Goal: Learn about a topic

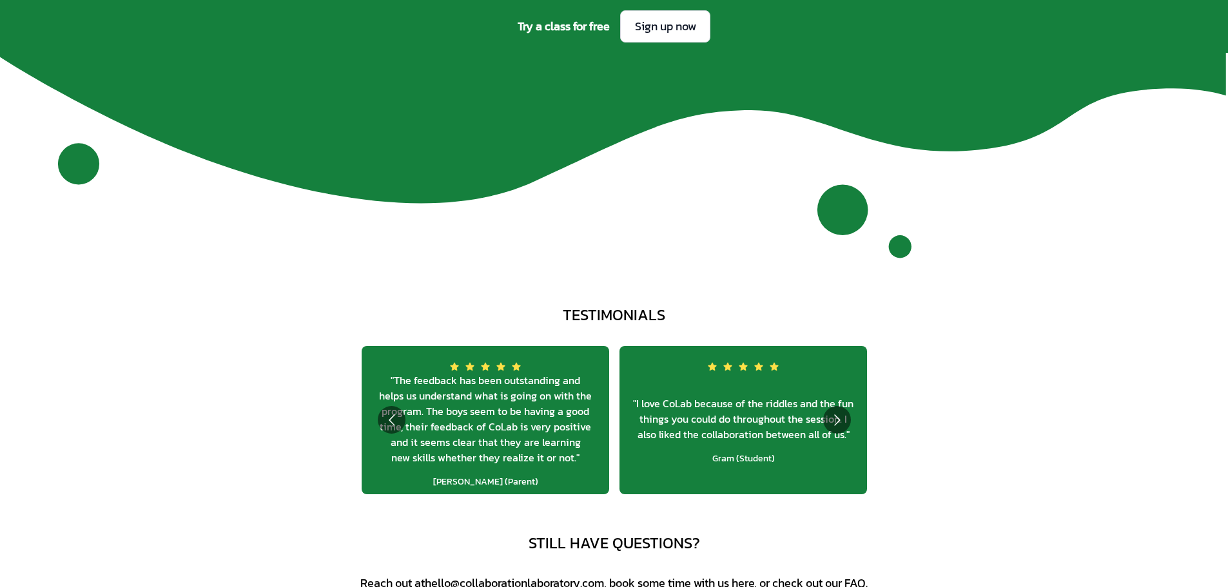
scroll to position [4993, 0]
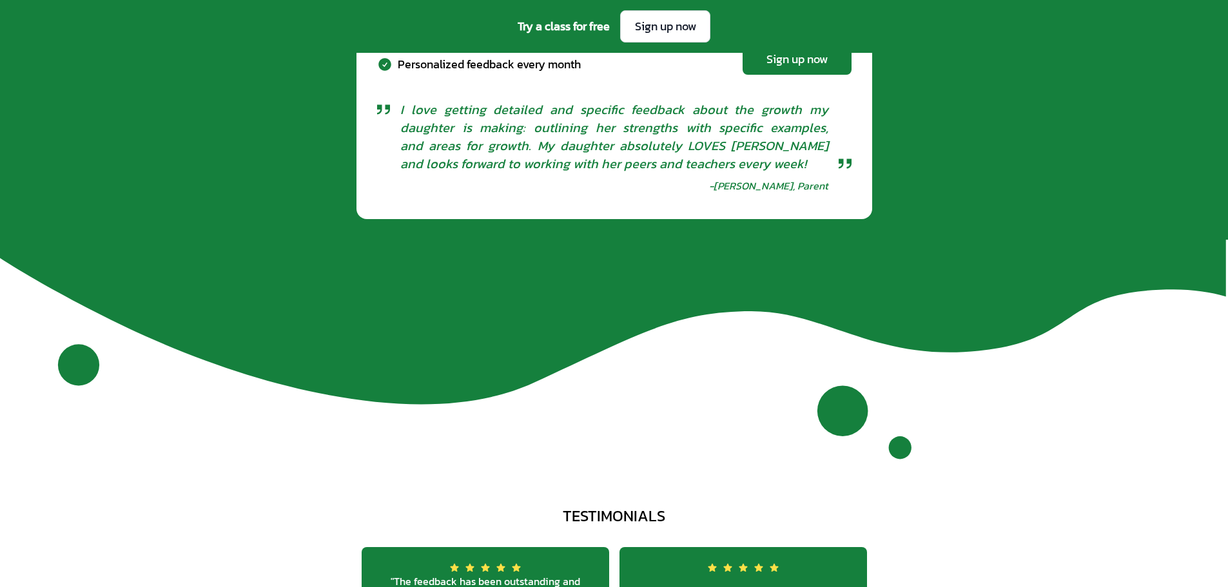
scroll to position [4542, 0]
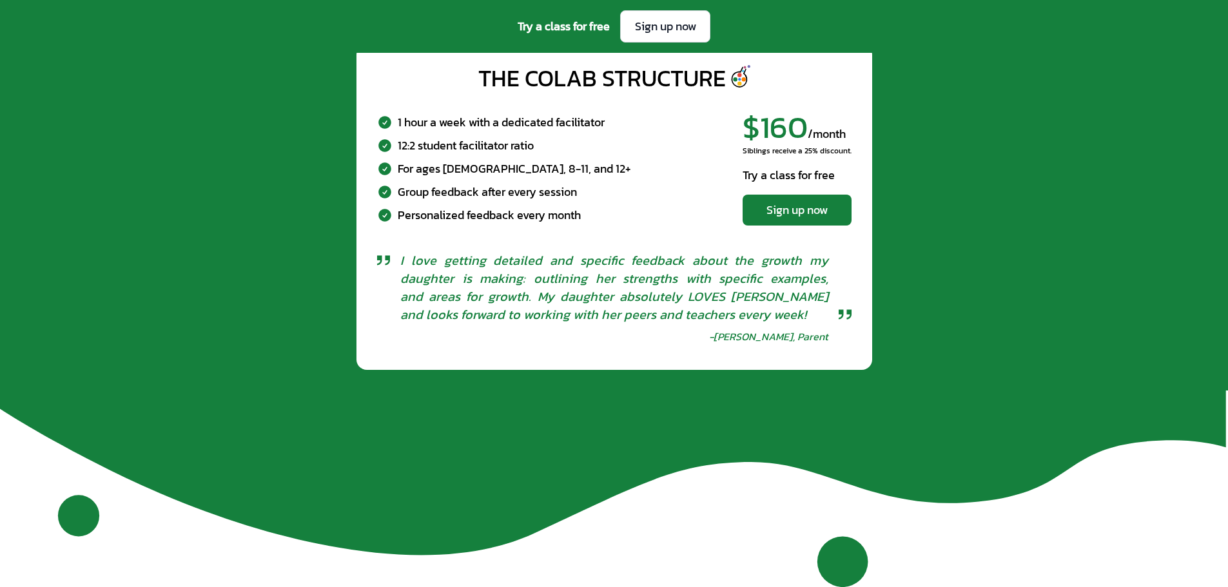
click at [280, 313] on div "The CoLab Structure 1 hour a week with a dedicated facilitator 12:2 student fac…" at bounding box center [614, 207] width 1208 height 326
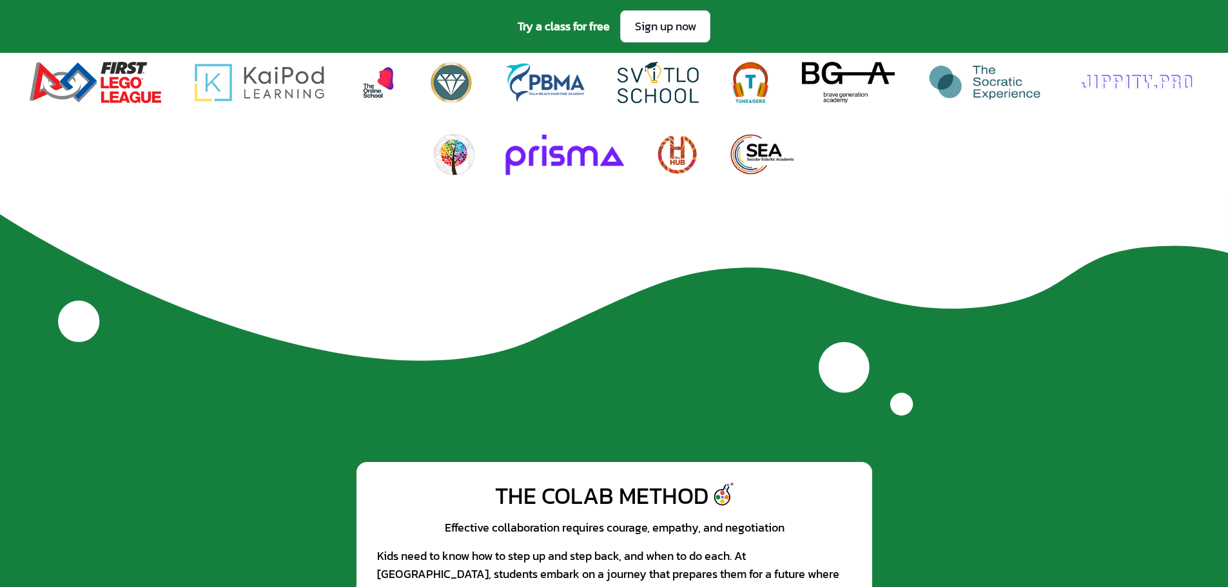
scroll to position [866, 0]
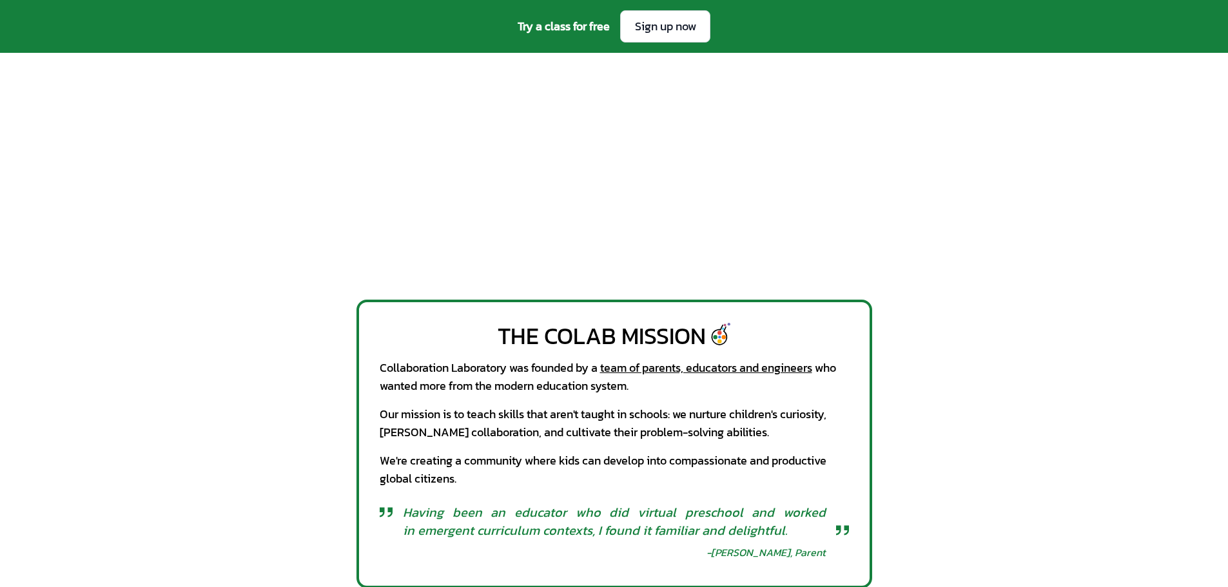
scroll to position [0, 0]
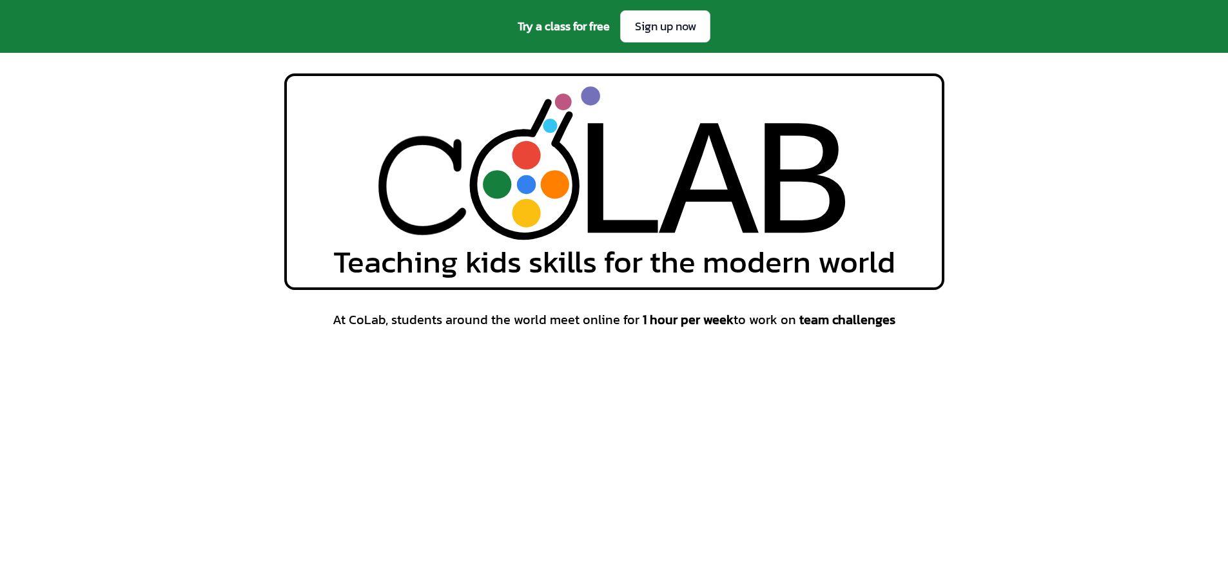
click at [212, 270] on div "L L A A B B Teaching kids skills for the modern world" at bounding box center [614, 182] width 1228 height 217
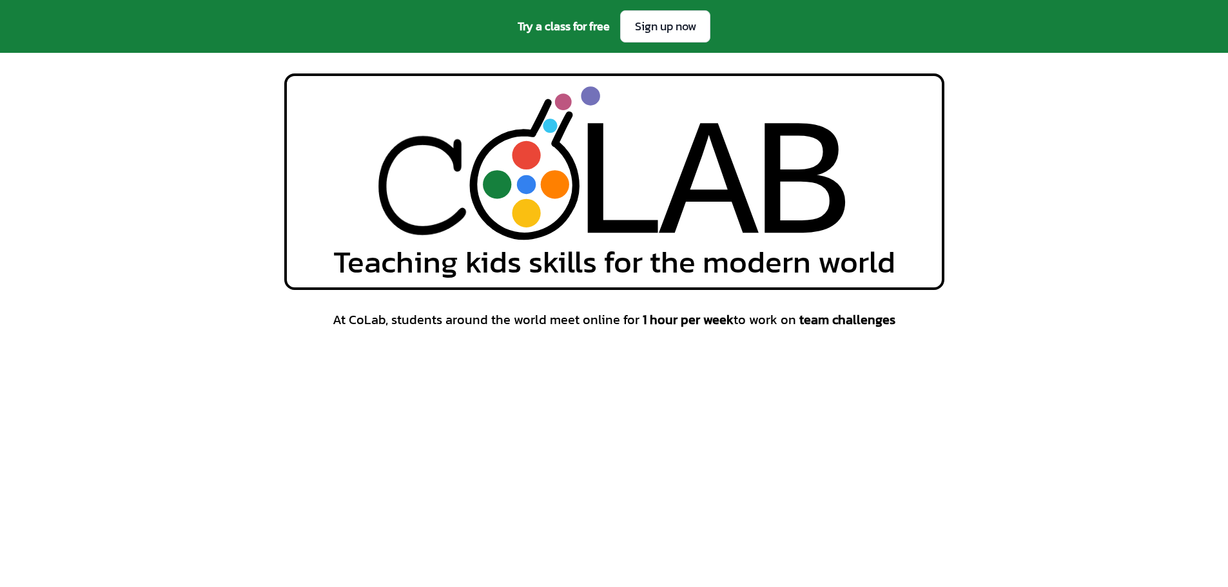
scroll to position [258, 0]
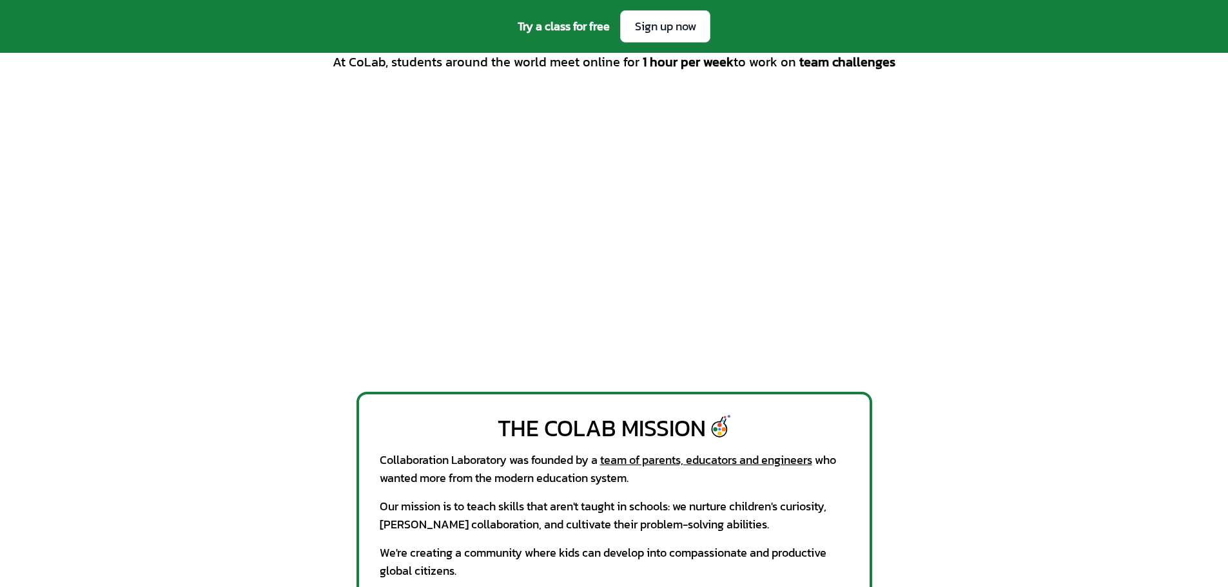
click at [212, 270] on div "At CoLab, students around the world meet online for 1 hour per week to work on …" at bounding box center [614, 212] width 1228 height 319
